Goal: Transaction & Acquisition: Purchase product/service

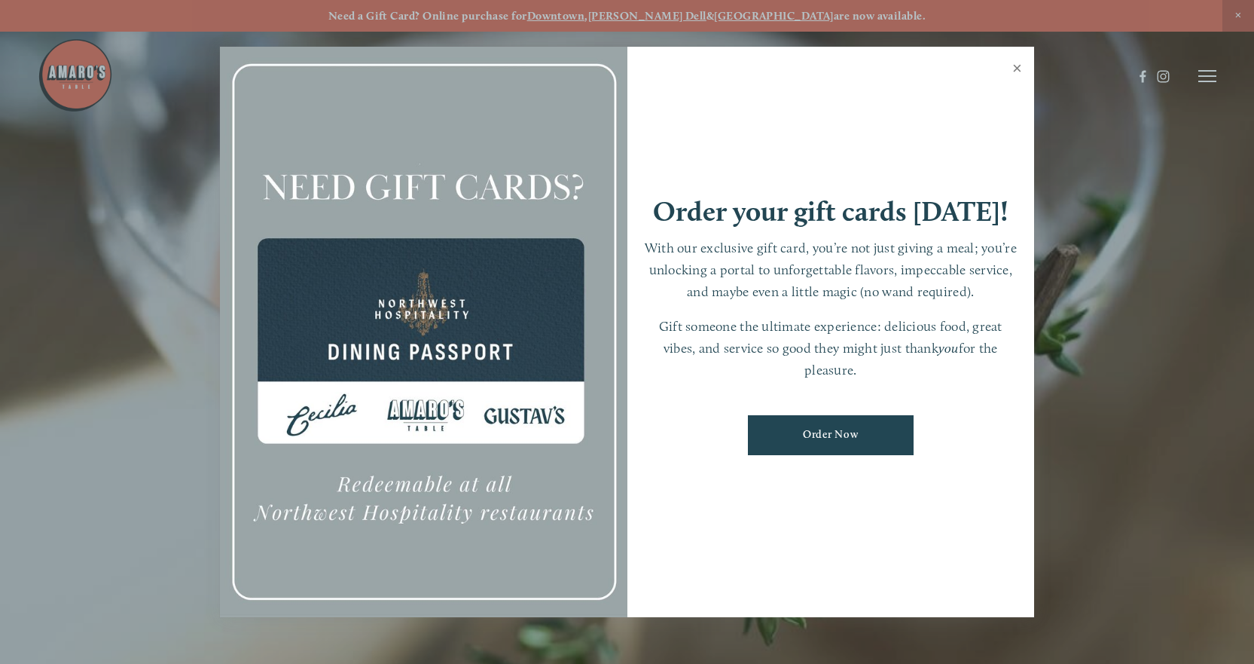
click at [1016, 66] on link "Close" at bounding box center [1017, 70] width 29 height 42
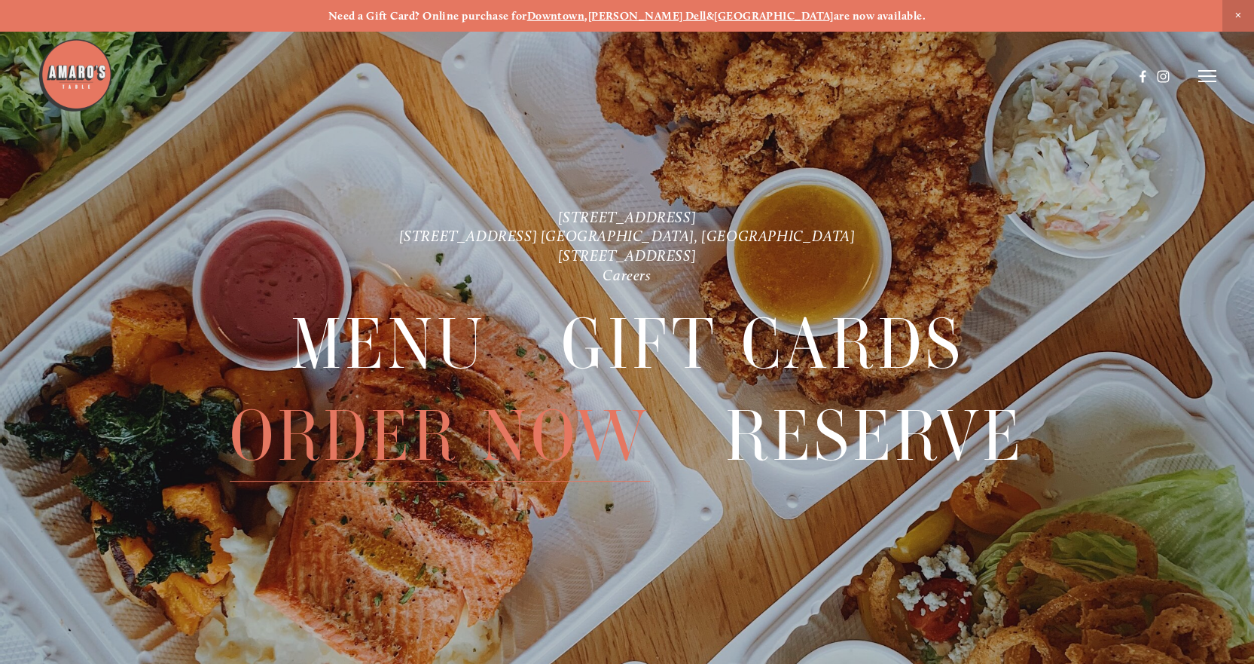
click at [479, 428] on span "Order Now" at bounding box center [440, 435] width 420 height 91
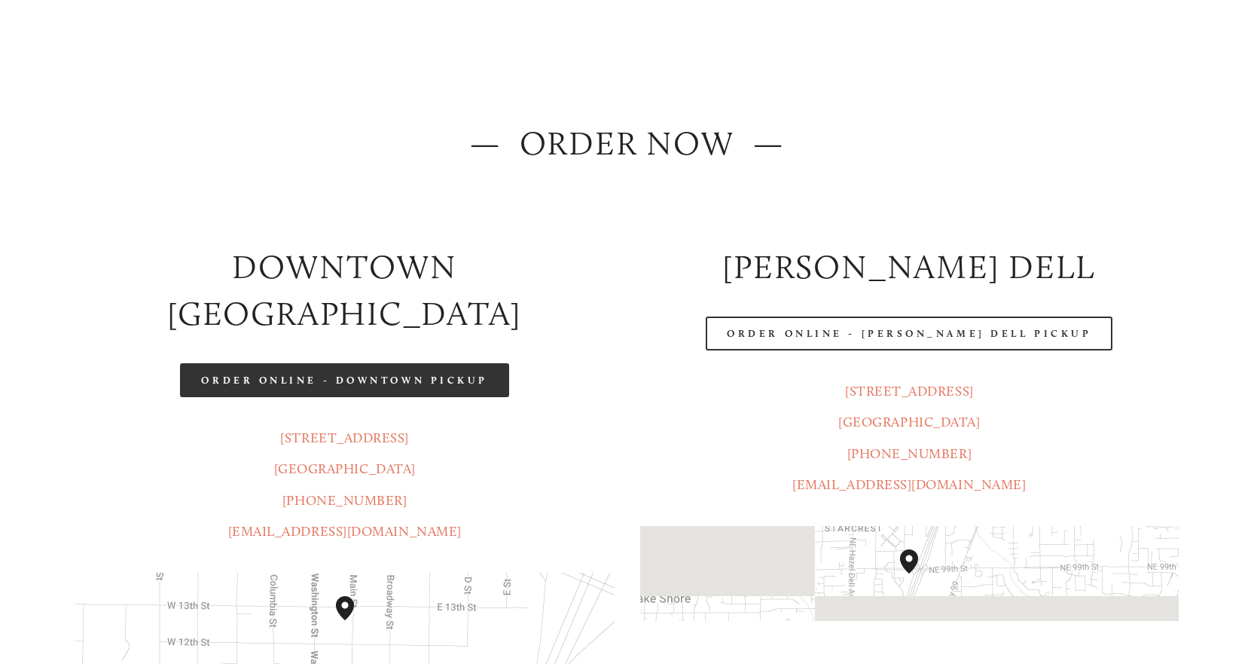
scroll to position [151, 0]
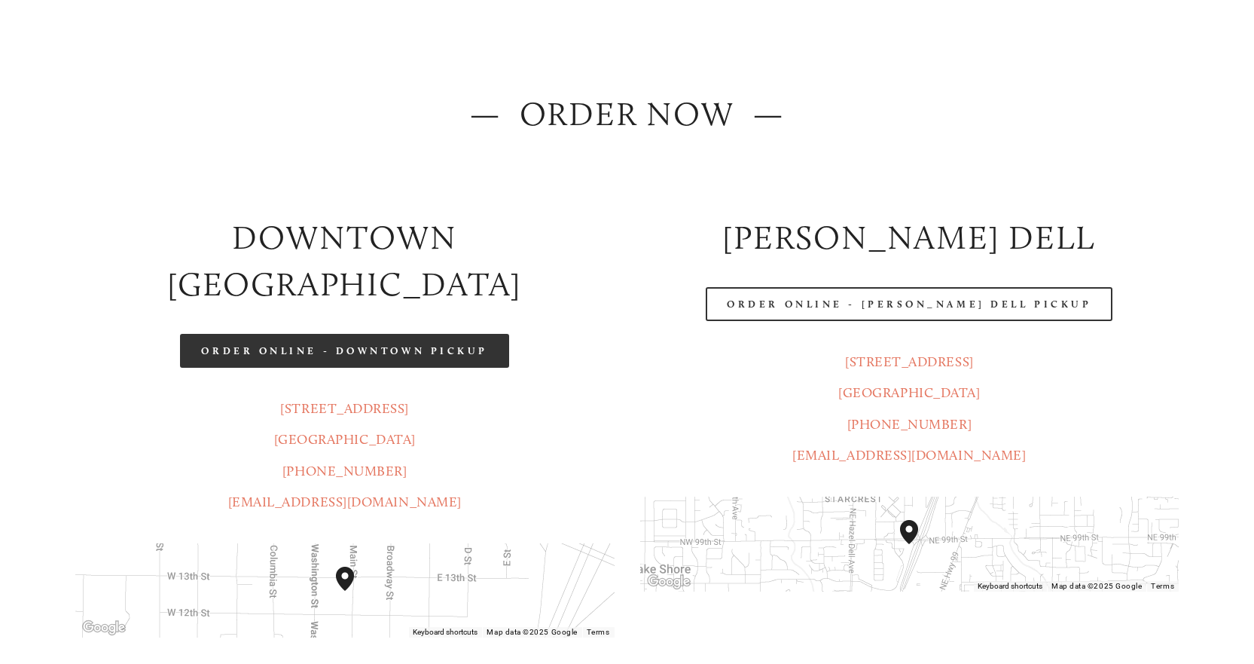
click at [384, 334] on link "Order Online - Downtown pickup" at bounding box center [344, 351] width 329 height 34
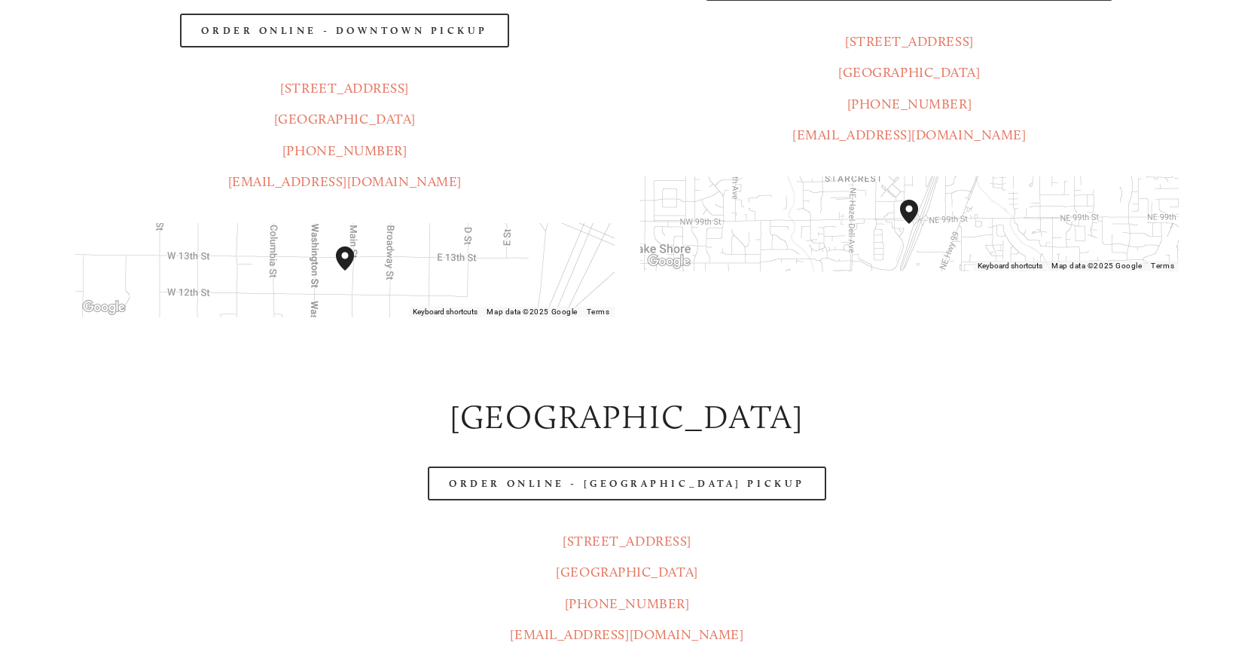
scroll to position [527, 0]
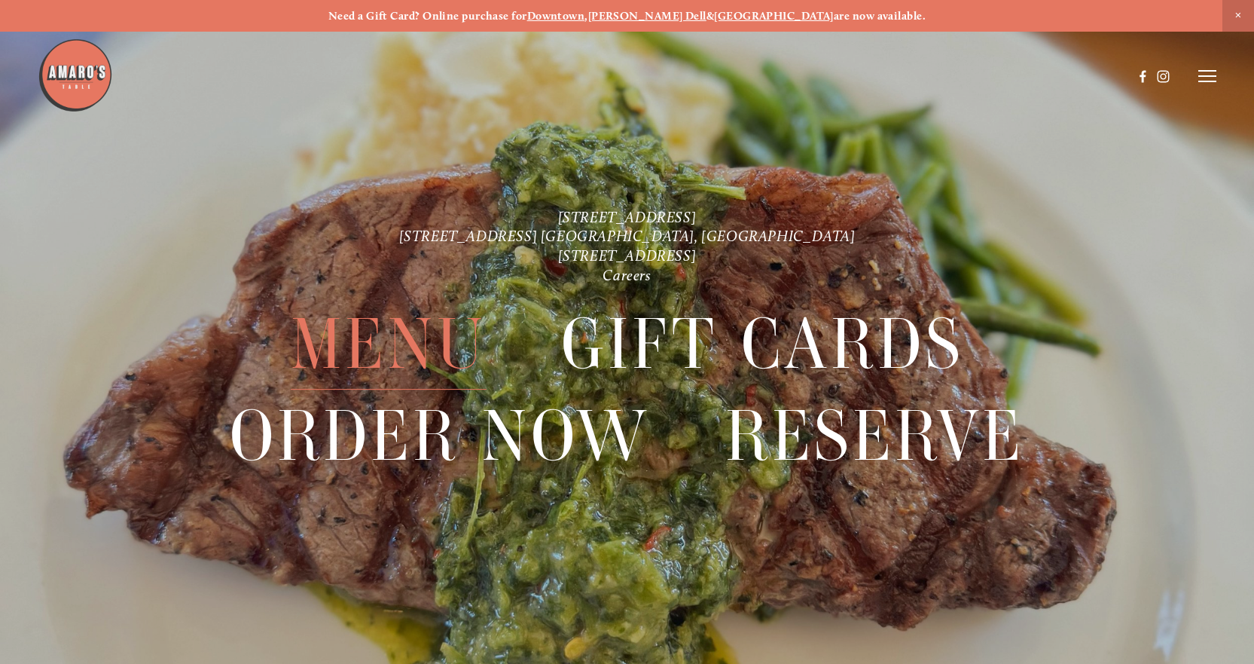
click at [389, 341] on span "Menu" at bounding box center [389, 343] width 196 height 91
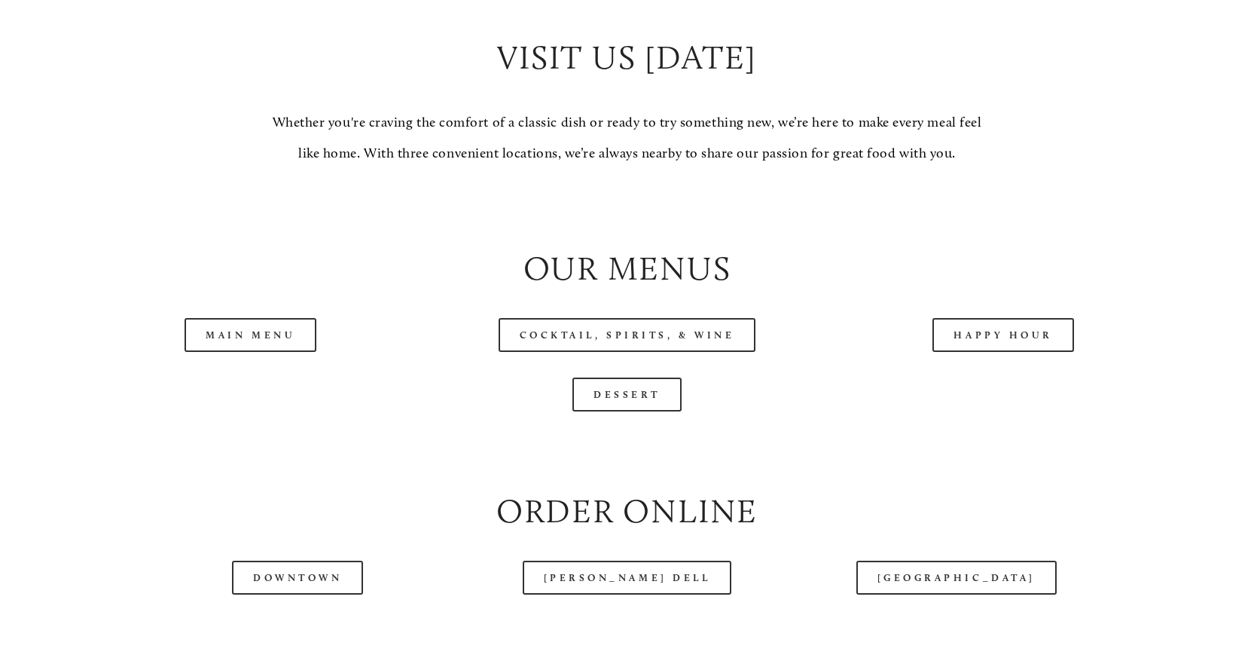
scroll to position [1431, 0]
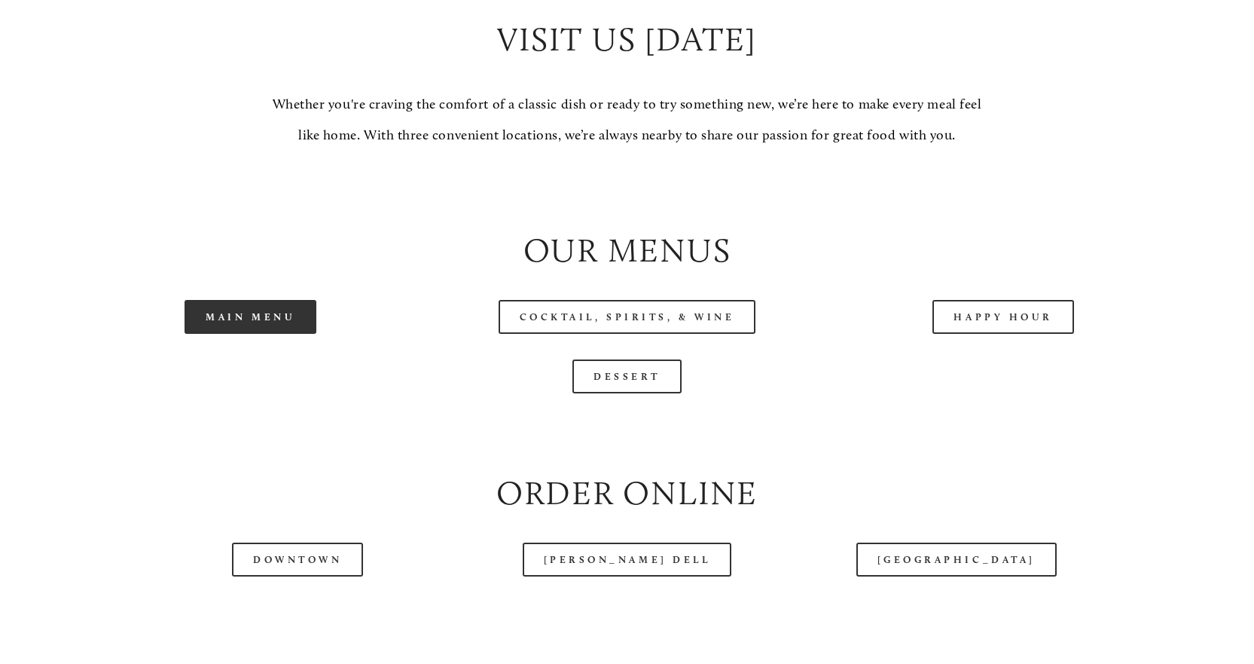
click at [277, 334] on link "Main Menu" at bounding box center [251, 317] width 132 height 34
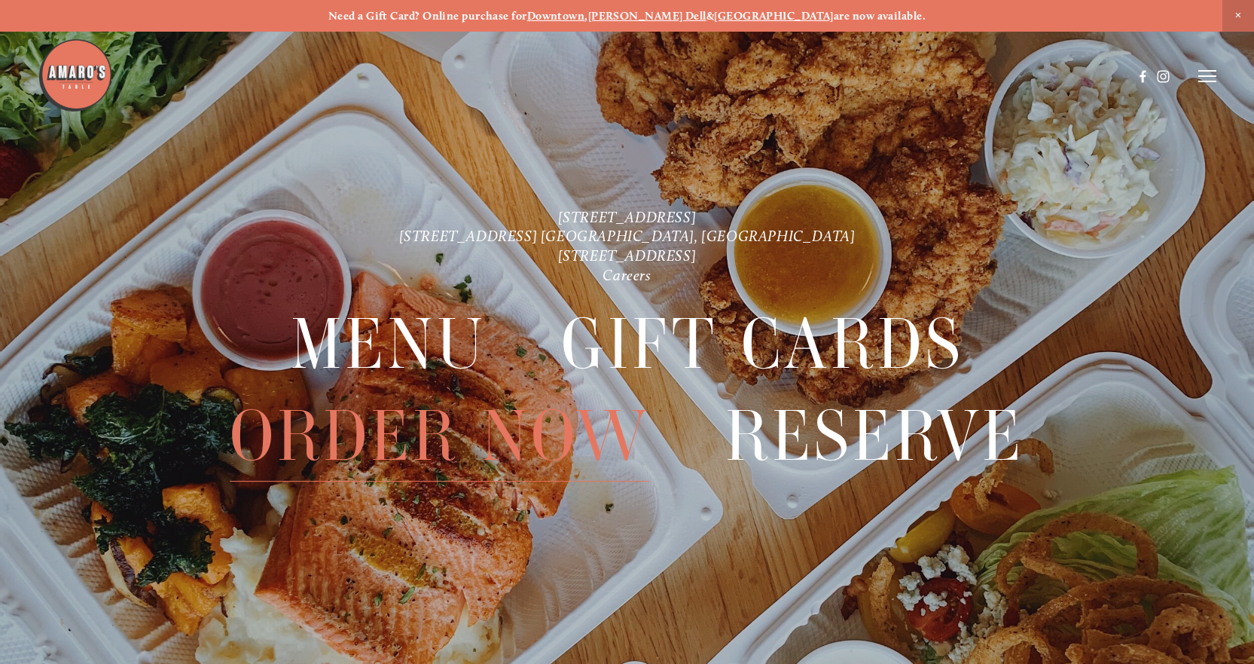
click at [450, 435] on span "Order Now" at bounding box center [440, 435] width 420 height 91
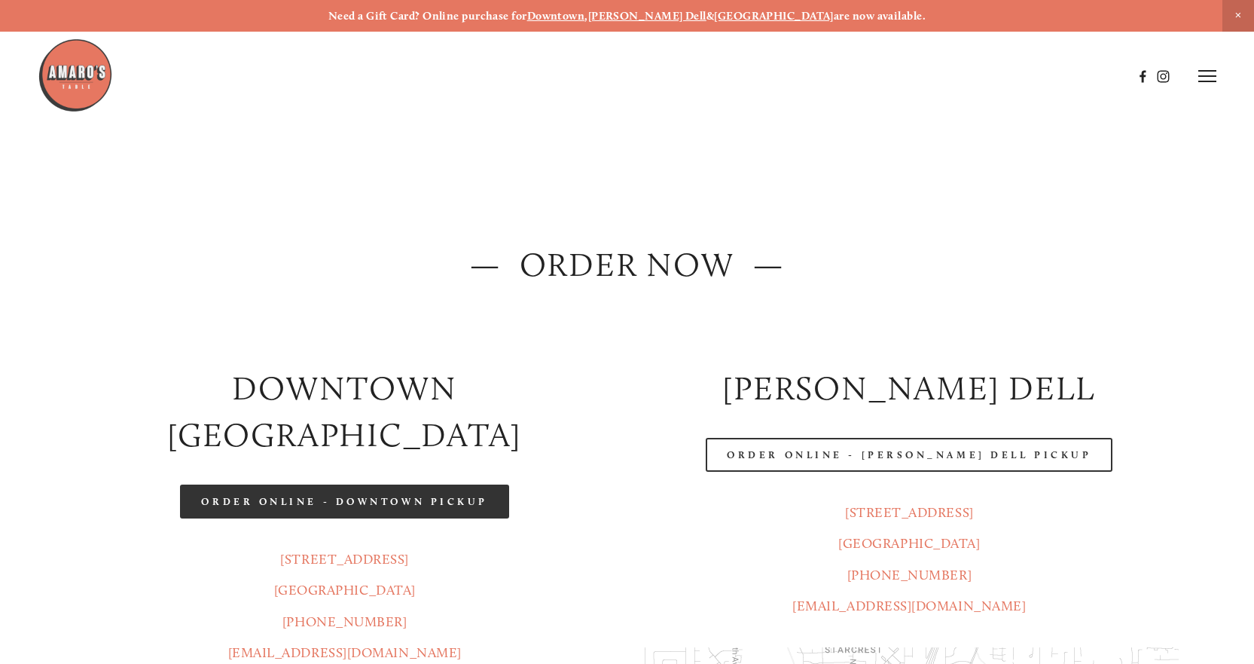
click at [360, 484] on link "Order Online - Downtown pickup" at bounding box center [344, 501] width 329 height 34
